Goal: Find specific page/section: Find specific page/section

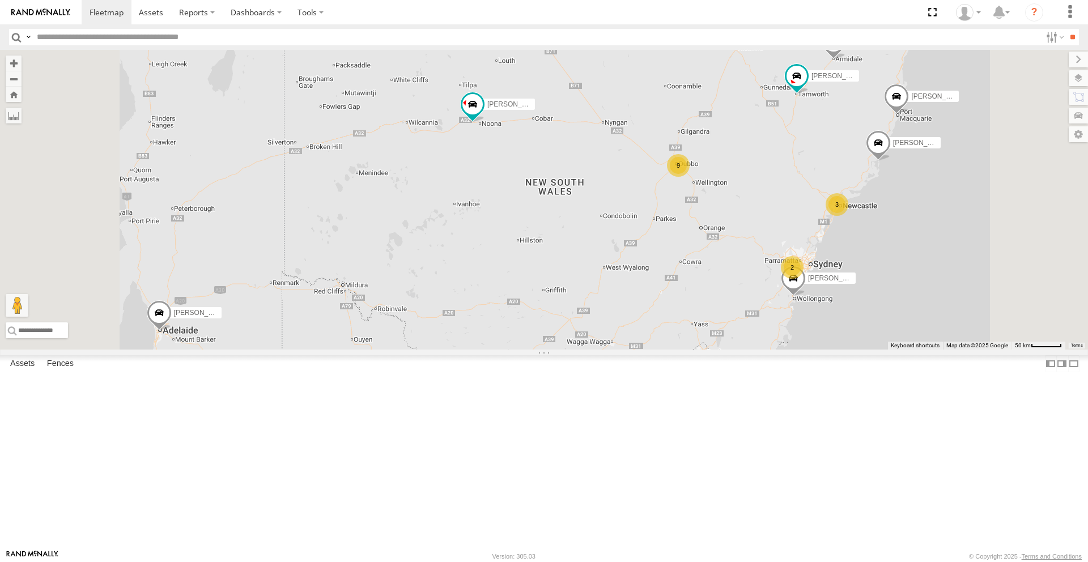
drag, startPoint x: 767, startPoint y: 325, endPoint x: 737, endPoint y: 309, distance: 33.7
click at [729, 317] on div "Darcy Furnell - NEW ute Tom Brisbane Jack Parker 9 3 Matt Harding 2 Sam Ward Ma…" at bounding box center [544, 200] width 1088 height 300
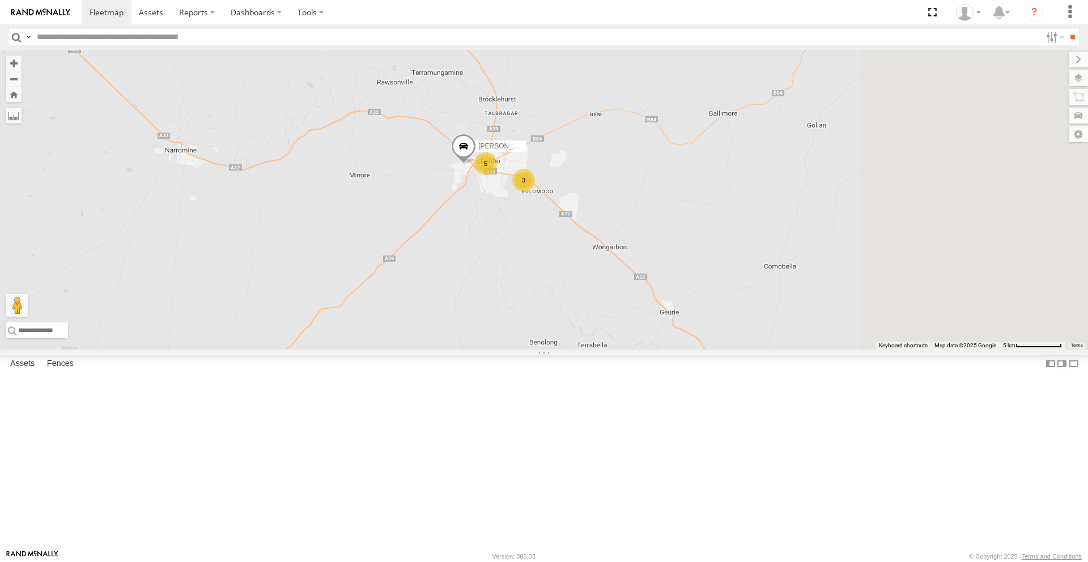
drag, startPoint x: 821, startPoint y: 244, endPoint x: 608, endPoint y: 301, distance: 220.6
click at [618, 335] on div "Darcy Furnell - NEW ute Tom Brisbane Jack Parker Matt Harding Sam Ward Matt Ros…" at bounding box center [544, 200] width 1088 height 300
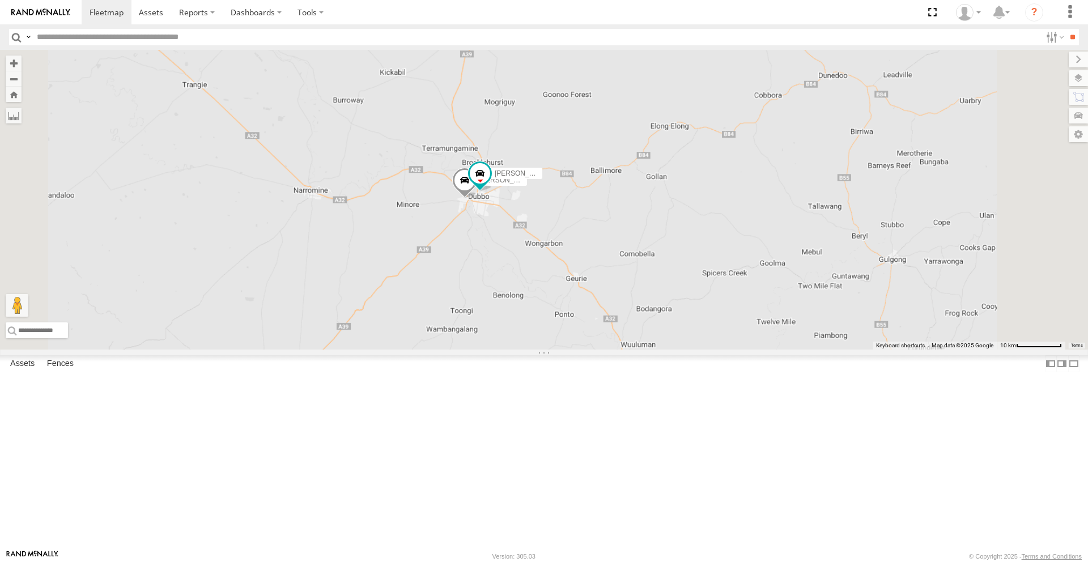
drag, startPoint x: 647, startPoint y: 274, endPoint x: 624, endPoint y: 310, distance: 42.6
click at [626, 311] on div "Darcy Furnell - NEW ute Tom Brisbane Jack Parker Matt Harding Sam Ward Matt Ros…" at bounding box center [544, 200] width 1088 height 300
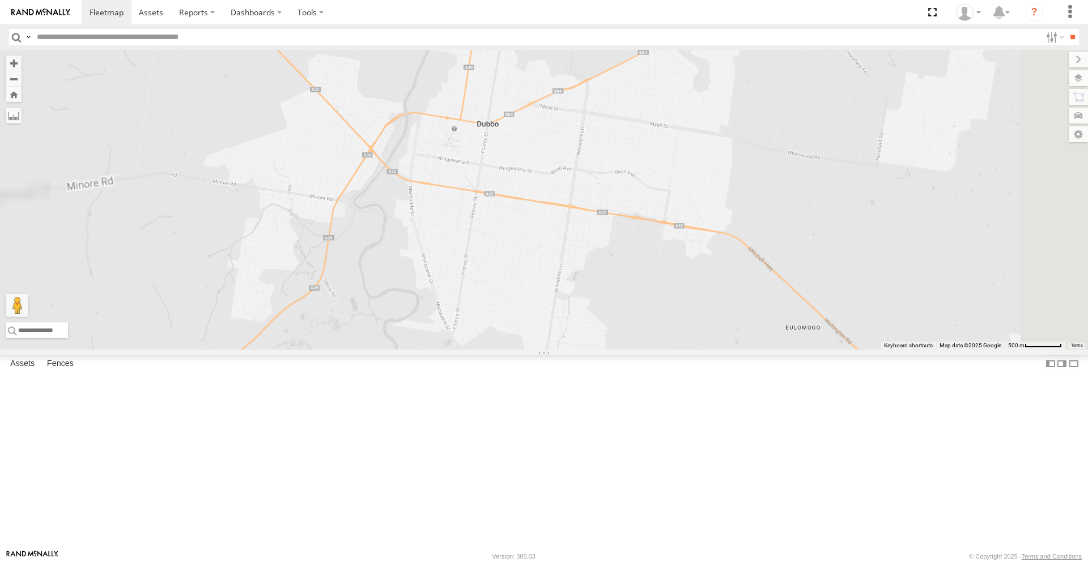
drag, startPoint x: 653, startPoint y: 290, endPoint x: 625, endPoint y: 371, distance: 86.2
click at [629, 350] on div "Darcy Furnell - NEW ute Tom Brisbane Jack Parker Matt Harding Sam Ward Matt Ros…" at bounding box center [544, 200] width 1088 height 300
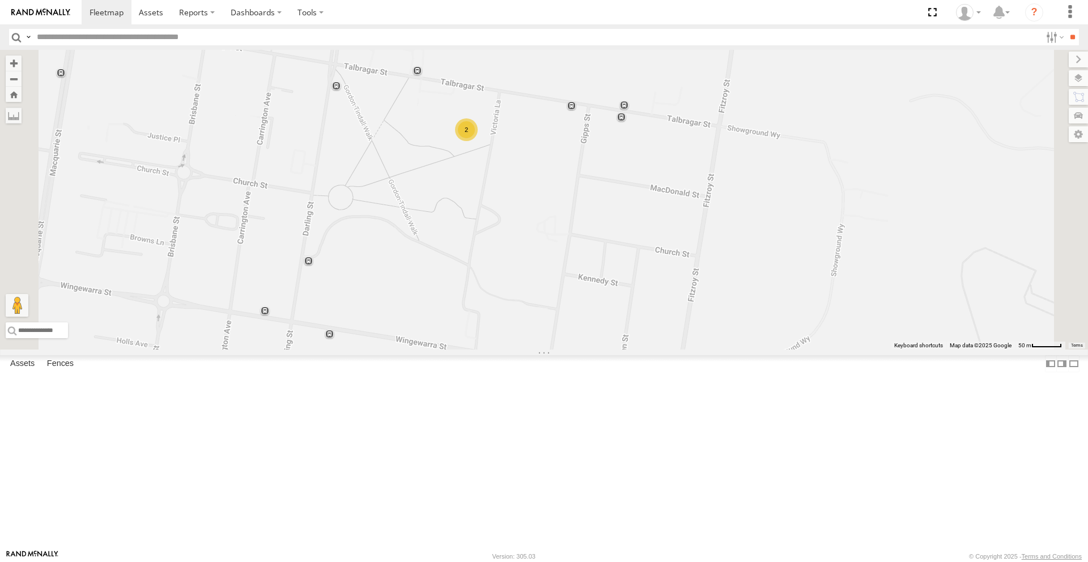
drag, startPoint x: 583, startPoint y: 237, endPoint x: 613, endPoint y: 324, distance: 92.3
click at [613, 324] on div "Darcy Furnell - NEW ute Tom Brisbane Jack Parker Matt Harding Sam Ward Matt Ros…" at bounding box center [544, 200] width 1088 height 300
